Goal: Task Accomplishment & Management: Manage account settings

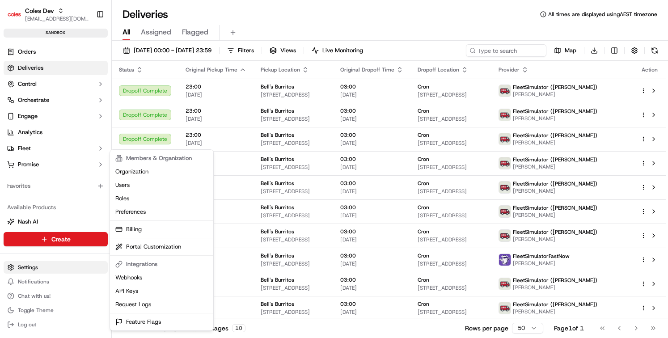
click at [29, 270] on html "Coles [PERSON_NAME] [PERSON_NAME][EMAIL_ADDRESS][PERSON_NAME][DOMAIN_NAME] Togg…" at bounding box center [334, 169] width 668 height 338
click at [131, 283] on link "Webhooks" at bounding box center [162, 277] width 100 height 13
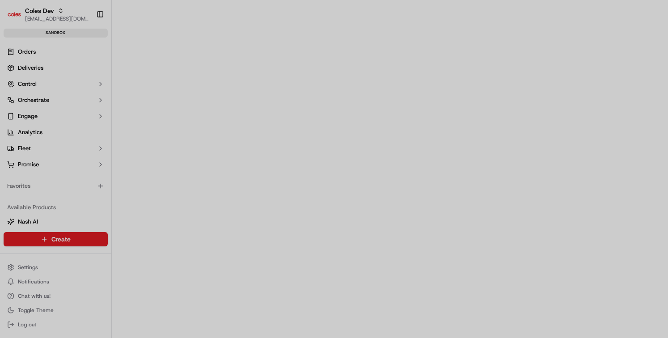
click at [189, 16] on div at bounding box center [334, 169] width 668 height 338
